Goal: Task Accomplishment & Management: Manage account settings

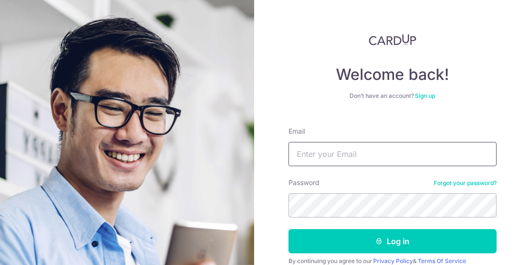
click at [420, 153] on input "Email" at bounding box center [392, 154] width 208 height 24
type input "[EMAIL_ADDRESS][DOMAIN_NAME]"
click at [288, 229] on button "Log in" at bounding box center [392, 241] width 208 height 24
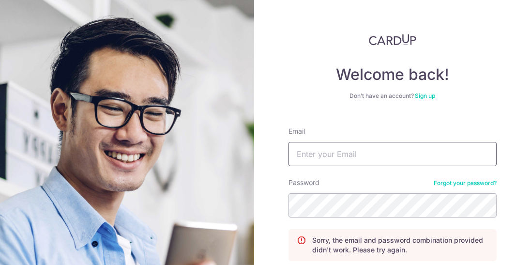
click at [442, 142] on input "Email" at bounding box center [392, 154] width 208 height 24
type input "[EMAIL_ADDRESS][DOMAIN_NAME]"
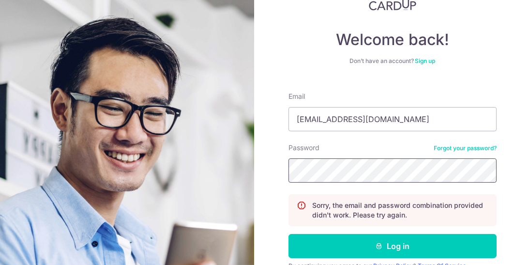
scroll to position [34, 0]
